Goal: Task Accomplishment & Management: Manage account settings

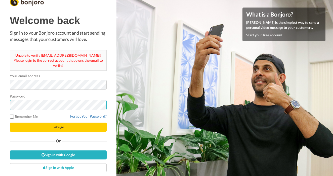
click at [58, 125] on button "Let's go" at bounding box center [58, 127] width 97 height 9
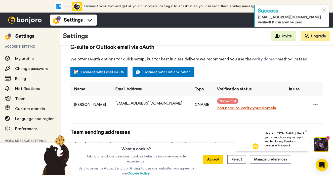
scroll to position [107, 0]
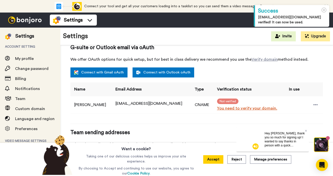
click at [235, 105] on link "You need to verify your domain." at bounding box center [250, 108] width 66 height 6
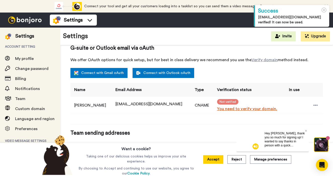
click at [217, 99] on span "Not verified" at bounding box center [228, 102] width 22 height 6
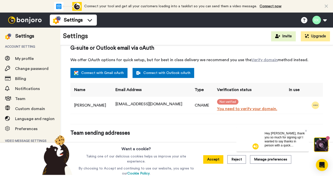
click at [313, 103] on icon at bounding box center [315, 105] width 5 height 5
click at [286, 97] on td at bounding box center [294, 105] width 18 height 17
click at [224, 106] on link "You need to verify your domain." at bounding box center [250, 109] width 66 height 6
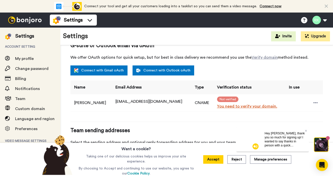
scroll to position [107, 0]
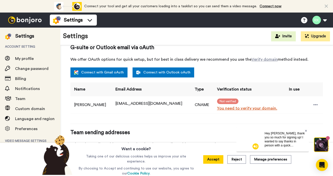
click at [305, 130] on icon at bounding box center [305, 131] width 2 height 2
click at [246, 158] on div "Accept Reject Manage preferences" at bounding box center [247, 159] width 96 height 33
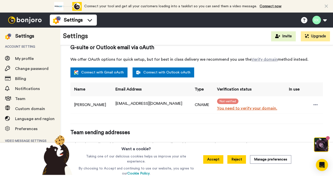
click at [237, 161] on button "Reject" at bounding box center [236, 159] width 19 height 9
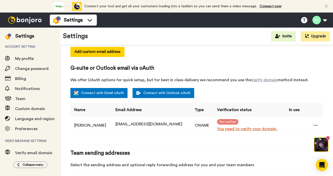
click at [191, 120] on td "CNAME" at bounding box center [202, 125] width 22 height 17
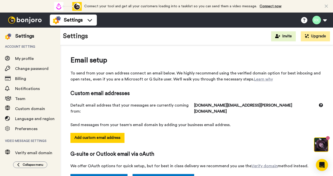
scroll to position [0, 0]
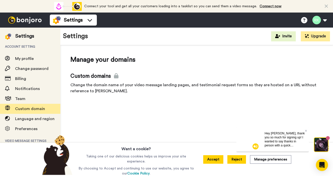
click at [230, 162] on button "Reject" at bounding box center [236, 159] width 19 height 9
